Goal: Obtain resource: Obtain resource

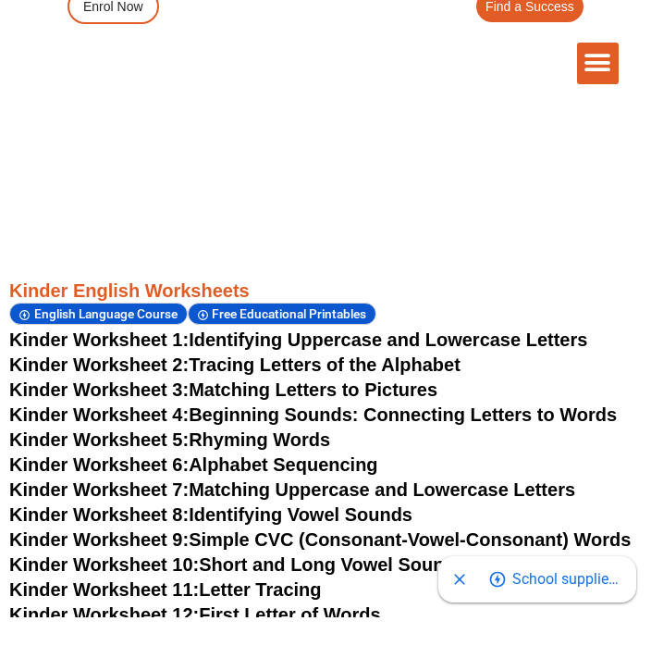
scroll to position [963, 0]
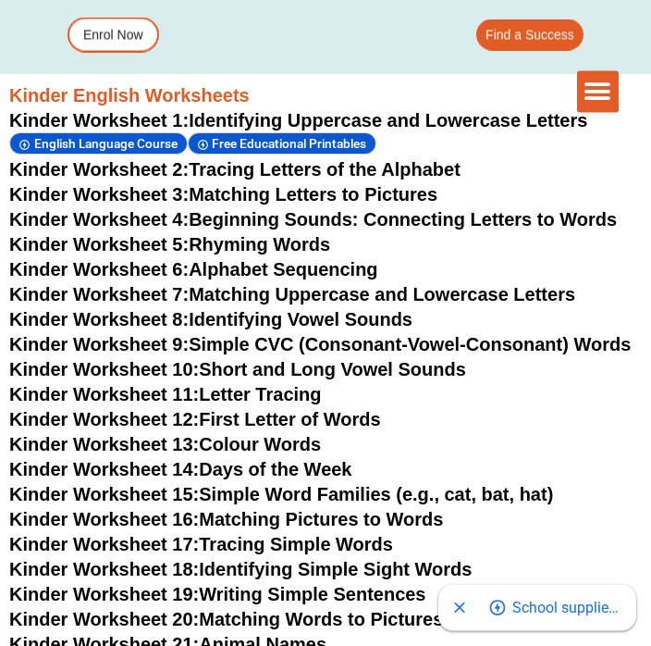
scroll to position [815, 0]
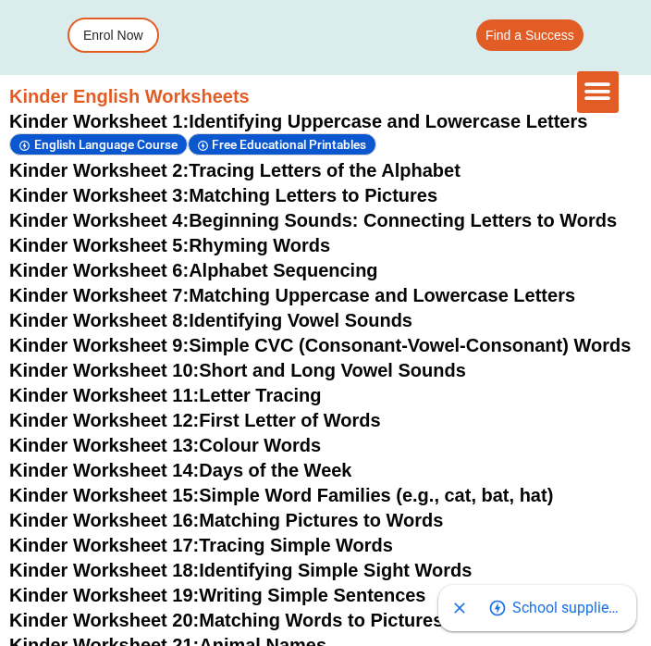
click at [225, 187] on link "Kinder Worksheet 3: Matching Letters to Pictures" at bounding box center [223, 195] width 428 height 20
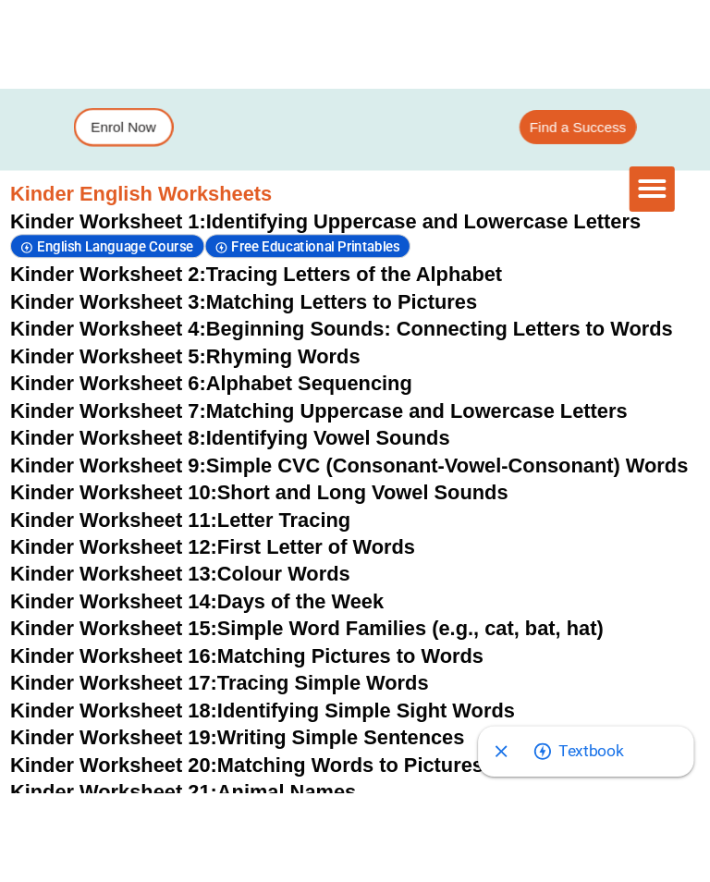
scroll to position [503, 0]
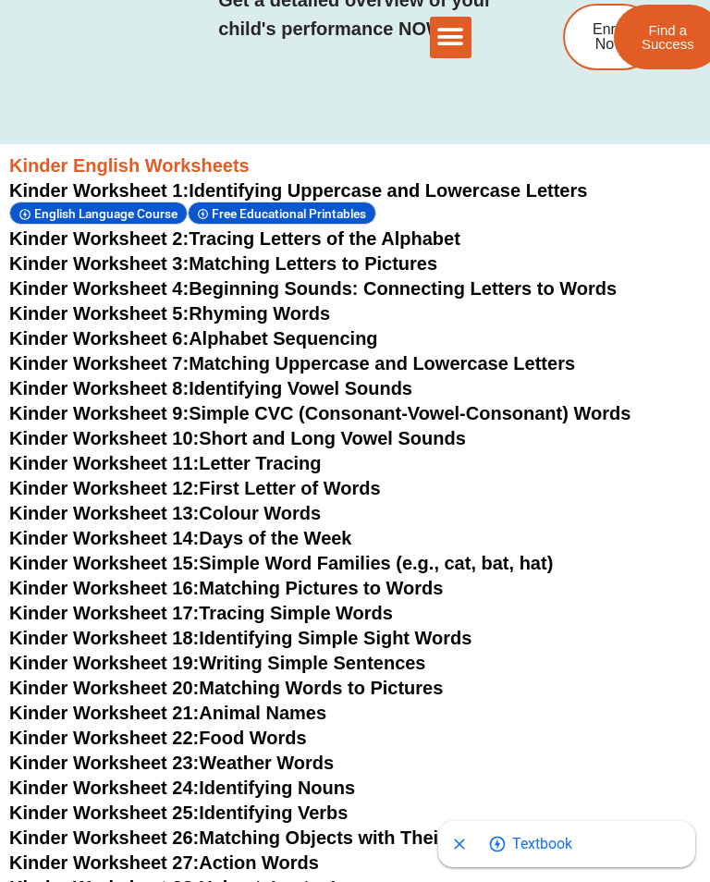
click at [448, 285] on link "Kinder Worksheet 4: Beginning Sounds: Connecting Letters to Words" at bounding box center [313, 288] width 608 height 20
click at [299, 310] on link "Kinder Worksheet 5: Rhyming Words" at bounding box center [169, 313] width 321 height 20
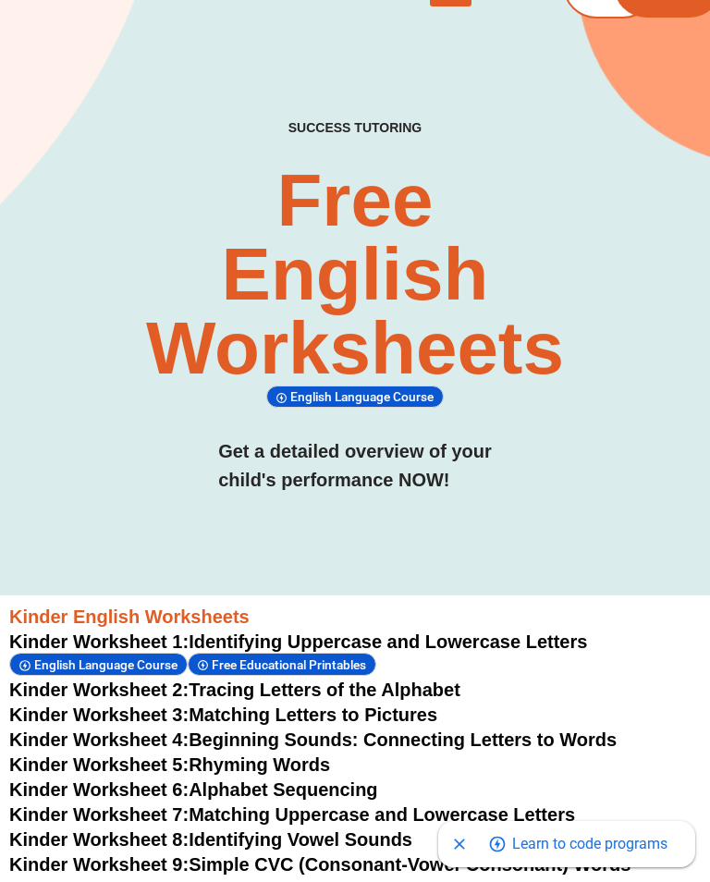
scroll to position [0, 0]
